Goal: Transaction & Acquisition: Purchase product/service

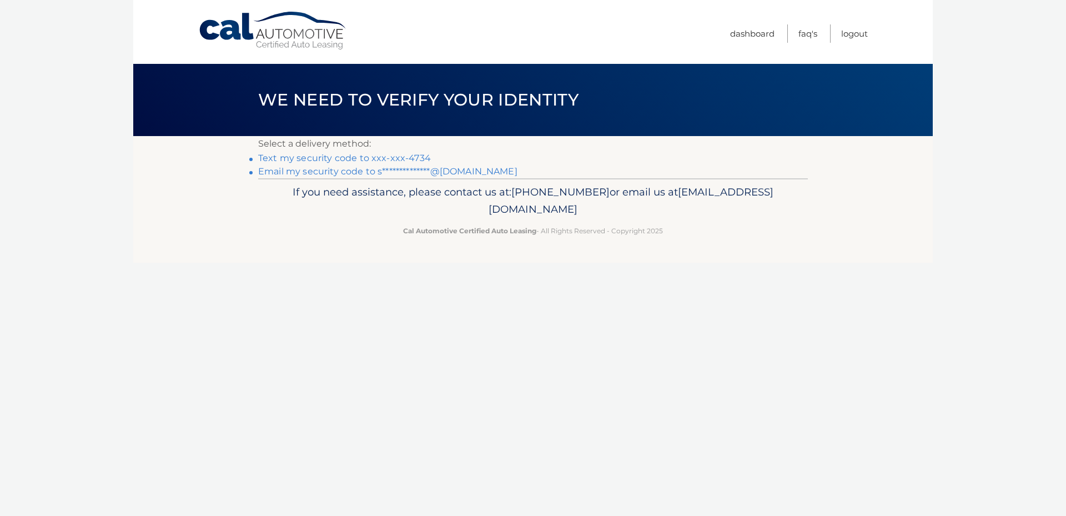
click at [347, 157] on link "Text my security code to xxx-xxx-4734" at bounding box center [344, 158] width 173 height 11
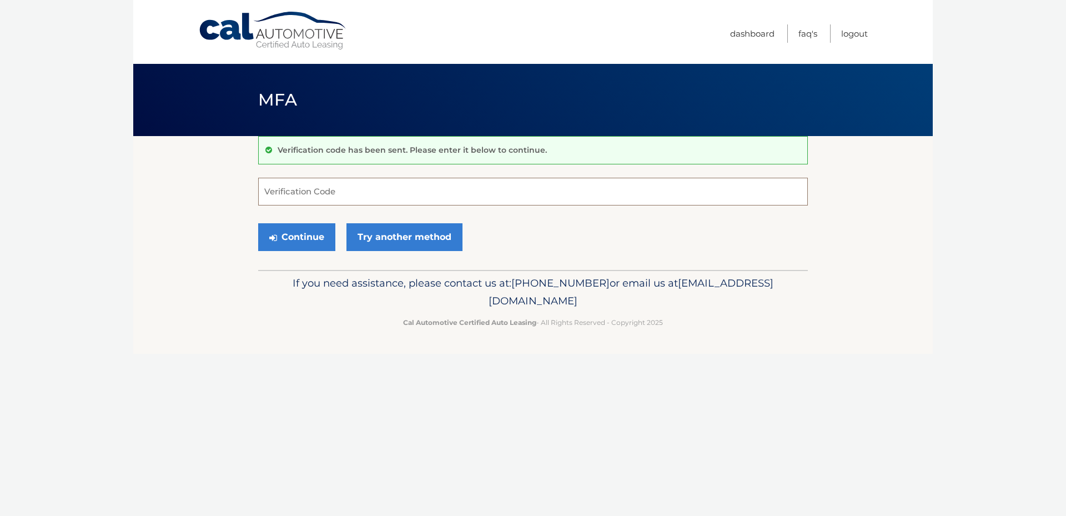
click at [312, 189] on input "Verification Code" at bounding box center [533, 192] width 550 height 28
click at [304, 185] on input "Verification Code" at bounding box center [533, 192] width 550 height 28
type input "961948"
click at [544, 348] on footer "If you need assistance, please contact us at: 609-807-3200 or email us at Custo…" at bounding box center [533, 312] width 800 height 84
click at [289, 233] on button "Continue" at bounding box center [296, 237] width 77 height 28
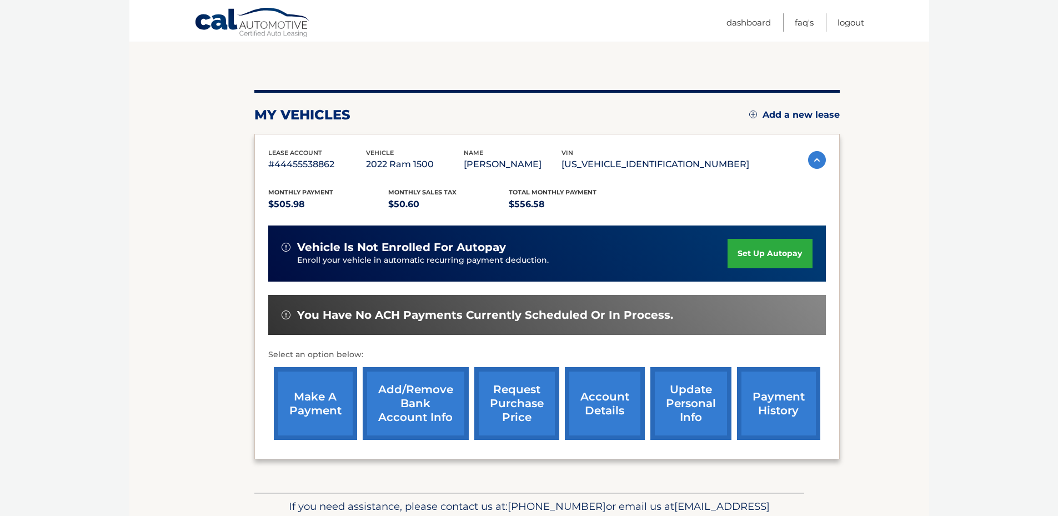
scroll to position [111, 0]
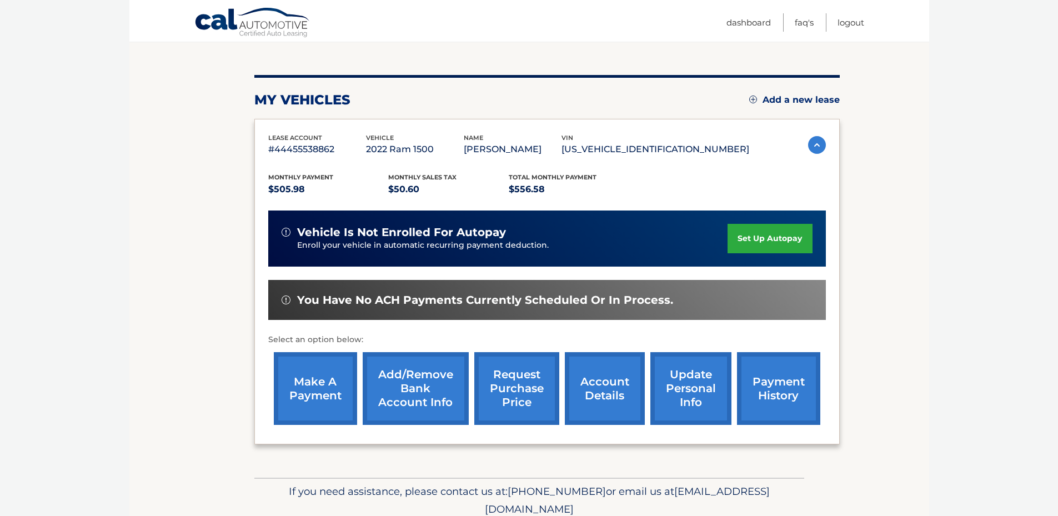
click at [310, 378] on link "make a payment" at bounding box center [315, 388] width 83 height 73
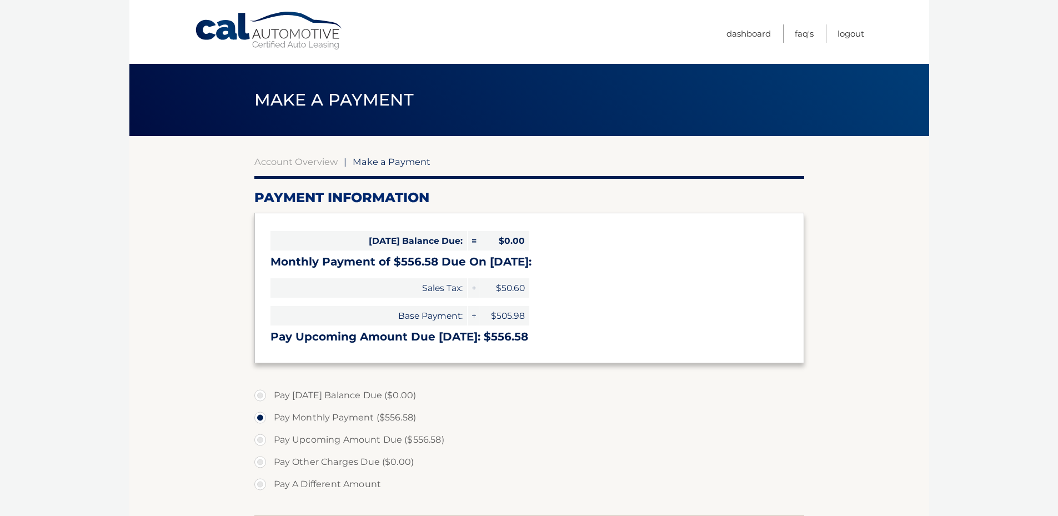
select select "MTAyNGExZTctZTdiOS00M2VkLTkzODgtZjY1MjAzOGUzZmVh"
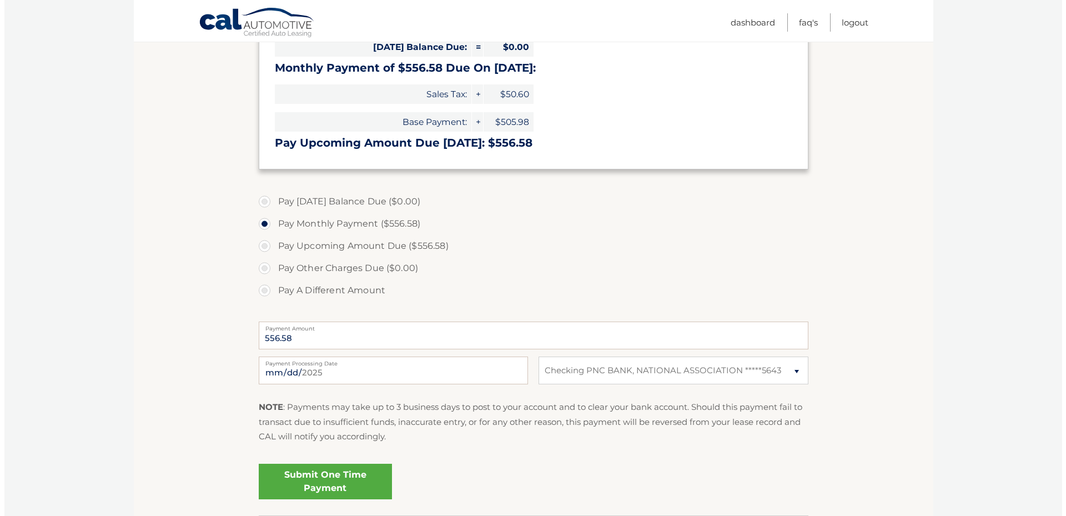
scroll to position [222, 0]
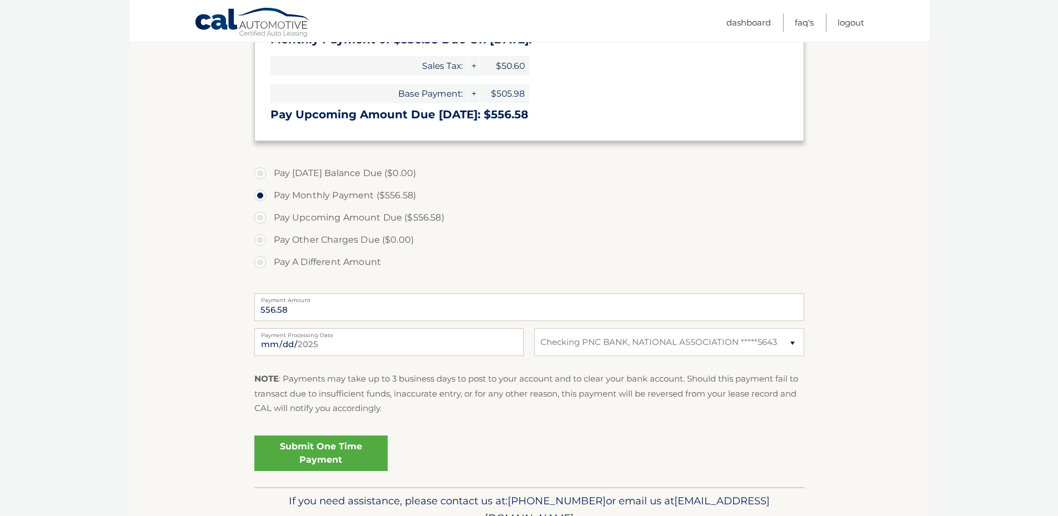
click at [313, 446] on link "Submit One Time Payment" at bounding box center [320, 453] width 133 height 36
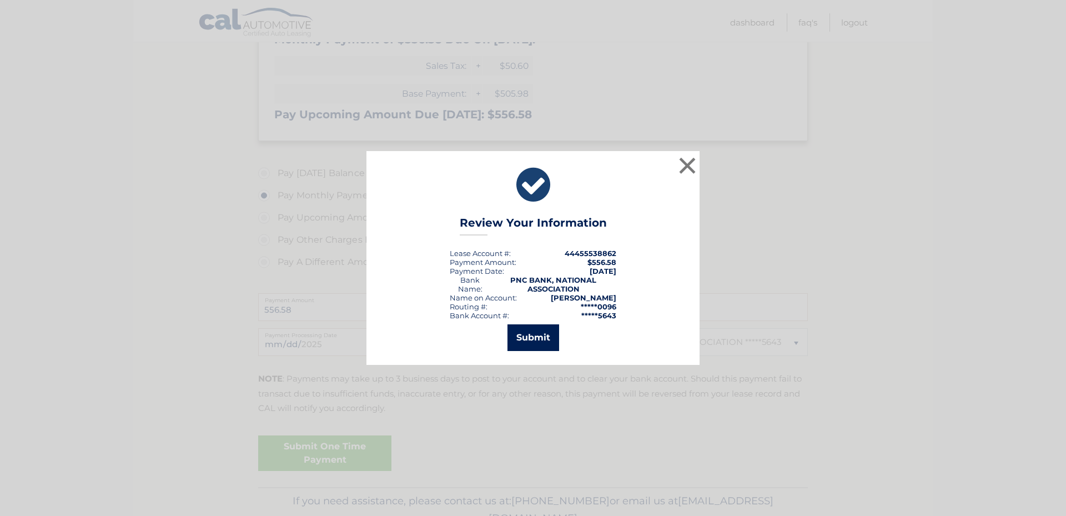
click at [531, 334] on button "Submit" at bounding box center [534, 337] width 52 height 27
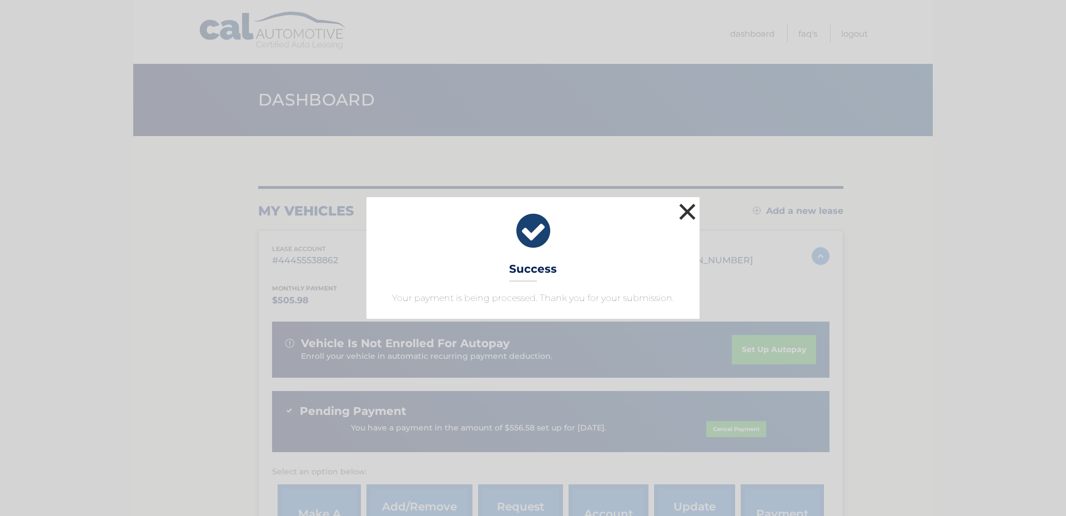
click at [678, 217] on button "×" at bounding box center [687, 211] width 22 height 22
